Goal: Task Accomplishment & Management: Use online tool/utility

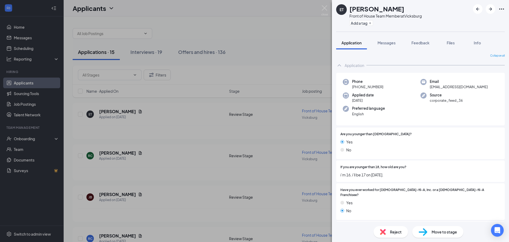
click at [34, 78] on div "ET [PERSON_NAME] Front of House Team Member at [GEOGRAPHIC_DATA] Add a tag Appl…" at bounding box center [254, 121] width 509 height 242
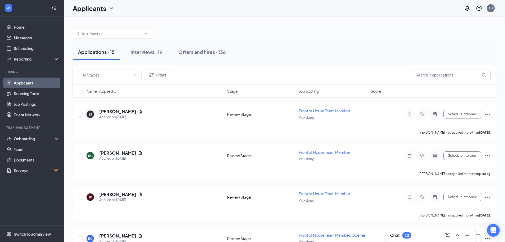
click at [28, 84] on link "Applicants" at bounding box center [36, 82] width 45 height 11
click at [449, 76] on input "text" at bounding box center [451, 74] width 80 height 11
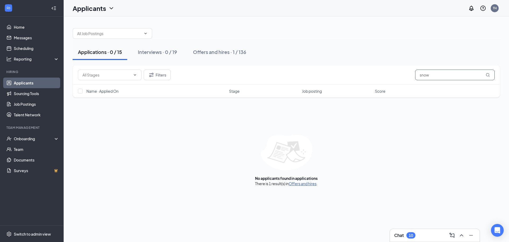
type input "snow"
click at [309, 185] on link "Offers and hires" at bounding box center [303, 183] width 28 height 5
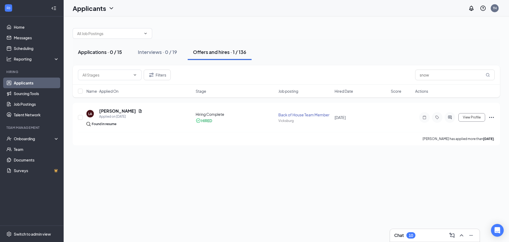
click at [114, 51] on div "Applications · 0 / 15" at bounding box center [100, 52] width 44 height 7
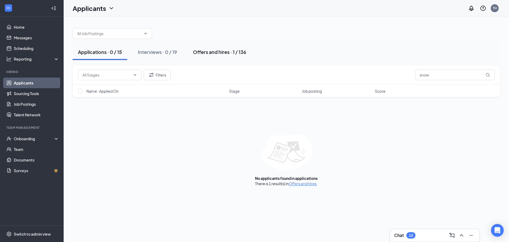
click at [223, 52] on div "Offers and hires · 1 / 136" at bounding box center [219, 52] width 53 height 7
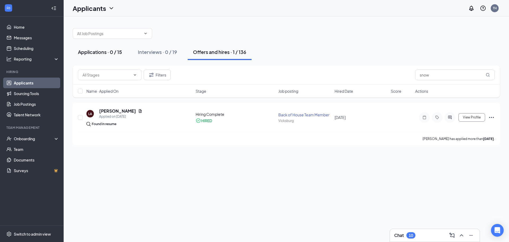
click at [100, 49] on div "Applications · 0 / 15" at bounding box center [100, 52] width 44 height 7
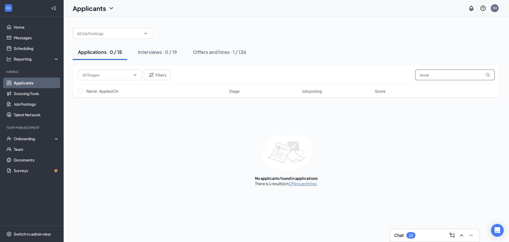
drag, startPoint x: 438, startPoint y: 74, endPoint x: 361, endPoint y: 92, distance: 79.4
click at [361, 92] on div "Filters snow Name · Applied On Stage Job posting Score" at bounding box center [286, 81] width 427 height 32
drag, startPoint x: 426, startPoint y: 76, endPoint x: 422, endPoint y: 74, distance: 3.7
click at [422, 74] on input "jaden" at bounding box center [455, 74] width 80 height 11
click at [425, 74] on input "jalen" at bounding box center [455, 74] width 80 height 11
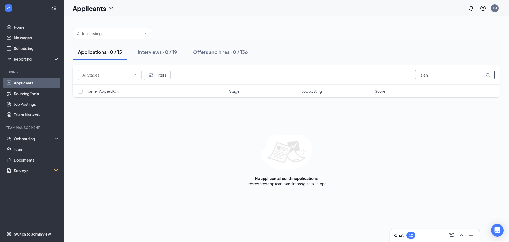
drag, startPoint x: 429, startPoint y: 76, endPoint x: 425, endPoint y: 74, distance: 4.8
click at [425, 74] on input "jalen" at bounding box center [455, 74] width 80 height 11
drag, startPoint x: 435, startPoint y: 82, endPoint x: 435, endPoint y: 80, distance: 2.7
click at [435, 82] on div "Filters jalin" at bounding box center [286, 74] width 427 height 19
drag, startPoint x: 435, startPoint y: 76, endPoint x: 371, endPoint y: 76, distance: 64.2
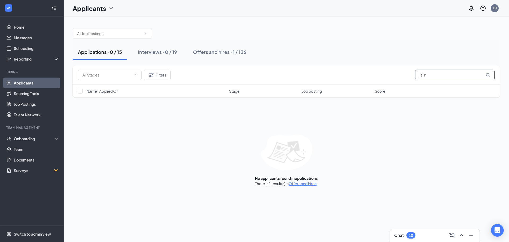
click at [371, 76] on div "Filters jalin" at bounding box center [286, 74] width 417 height 11
click at [427, 75] on input "jaylen" at bounding box center [455, 74] width 80 height 11
type input "jayden"
click at [95, 134] on div "No applicants found in applications Review new applicants and manage next steps" at bounding box center [286, 159] width 427 height 51
